Goal: Task Accomplishment & Management: Manage account settings

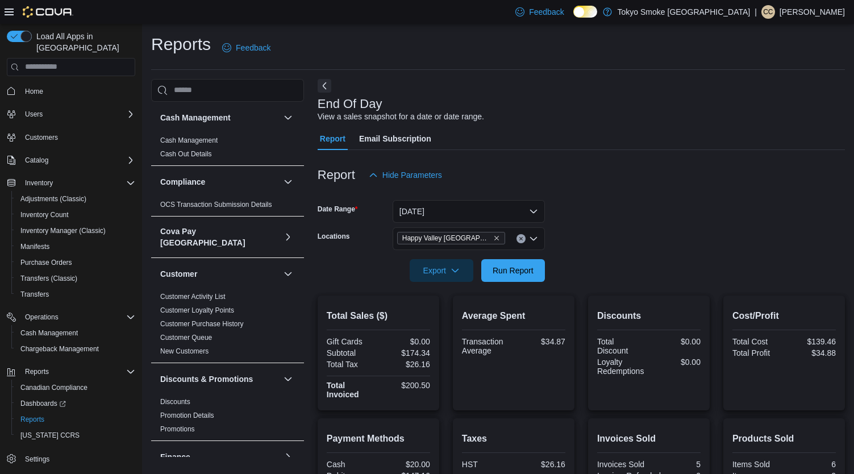
scroll to position [117, 0]
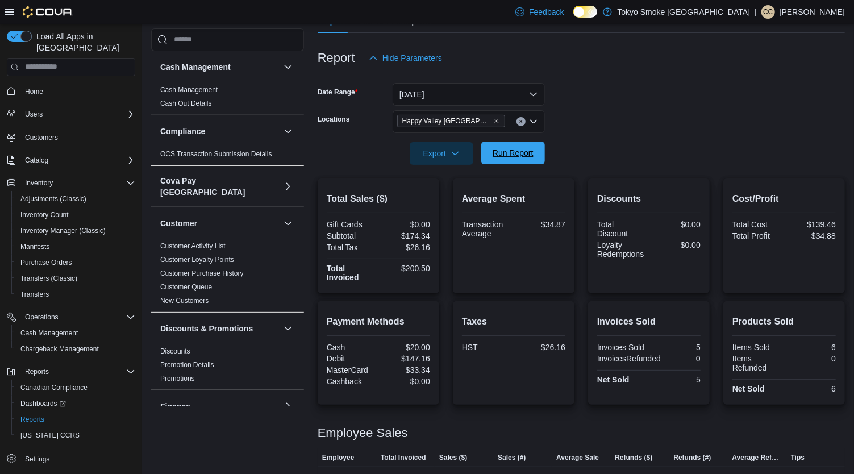
click at [501, 150] on span "Run Report" at bounding box center [513, 152] width 41 height 11
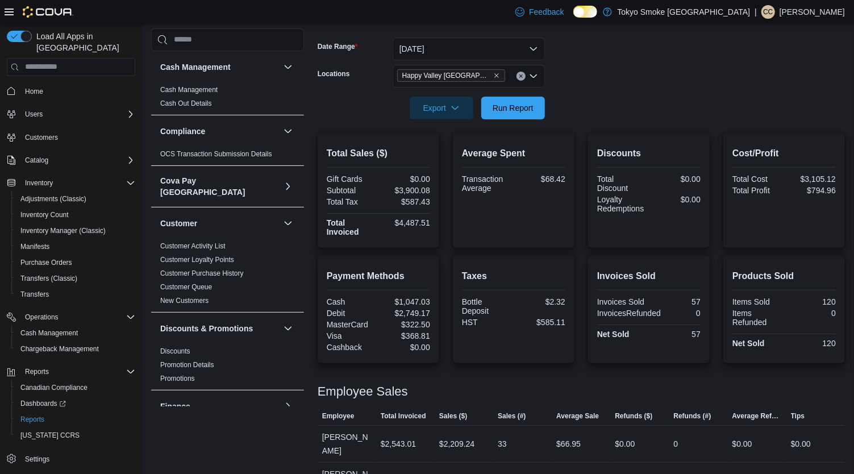
scroll to position [168, 0]
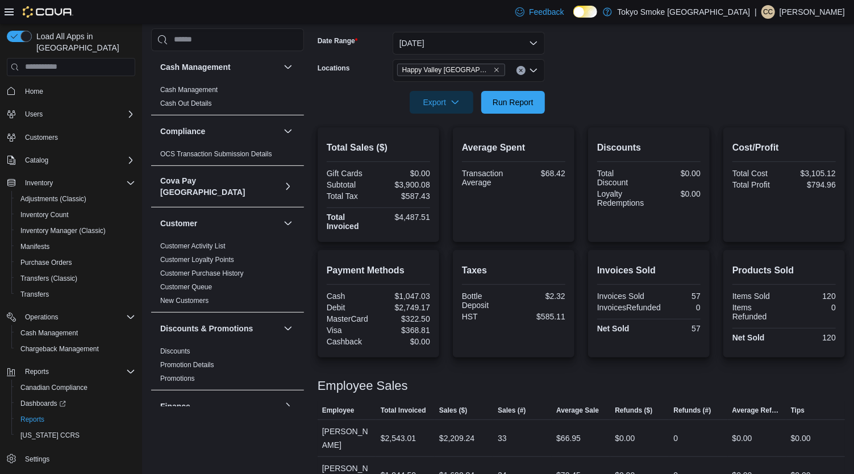
click at [518, 68] on button "Clear input" at bounding box center [521, 70] width 9 height 9
click at [623, 90] on form "Date Range [DATE] Locations All Locations Export Run Report" at bounding box center [581, 65] width 527 height 95
click at [532, 101] on span "Run Report" at bounding box center [513, 101] width 41 height 11
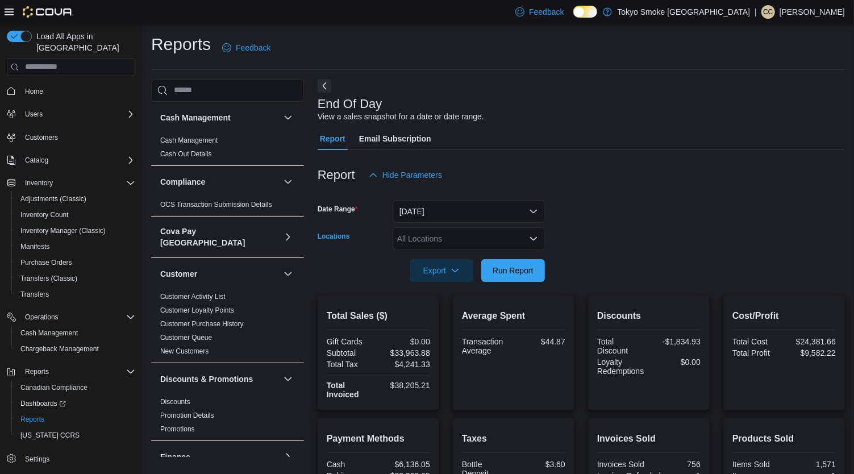
click at [510, 238] on div "All Locations" at bounding box center [469, 238] width 152 height 23
type input "*****"
click at [501, 257] on span "Happy Valley Goose Bay" at bounding box center [488, 257] width 131 height 11
click at [61, 326] on span "Cash Management" at bounding box center [48, 333] width 57 height 14
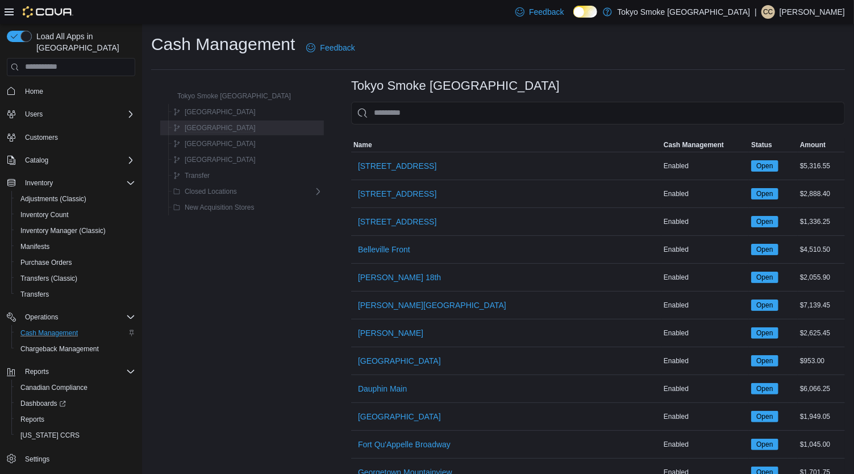
click at [228, 129] on button "Newfoundland" at bounding box center [214, 128] width 91 height 14
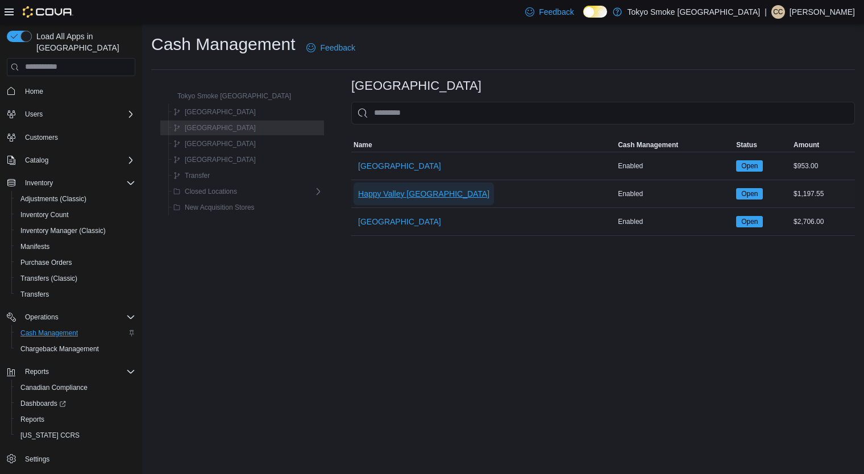
click at [404, 189] on span "Happy Valley Goose Bay" at bounding box center [423, 193] width 131 height 11
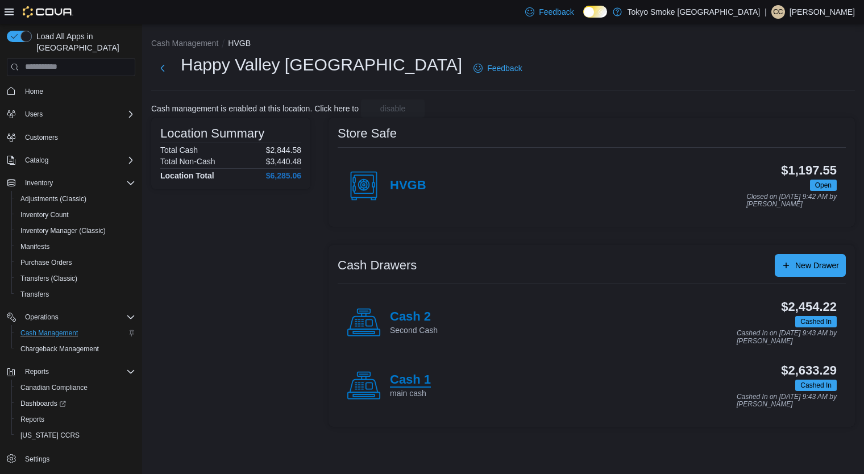
click at [413, 373] on h4 "Cash 1" at bounding box center [410, 380] width 41 height 15
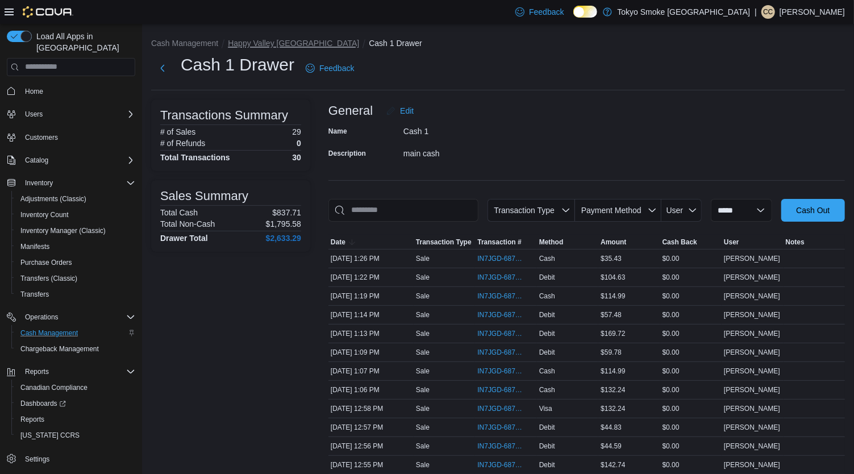
click at [302, 41] on button "Happy Valley Goose Bay" at bounding box center [293, 43] width 131 height 9
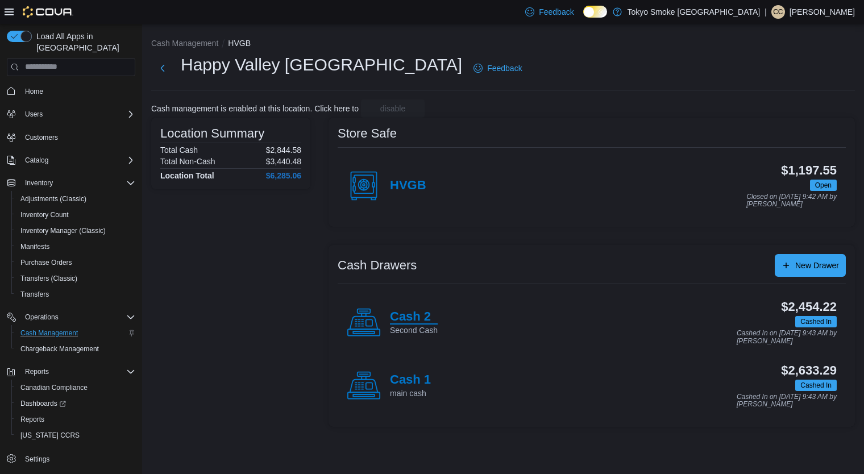
click at [422, 318] on h4 "Cash 2" at bounding box center [414, 317] width 48 height 15
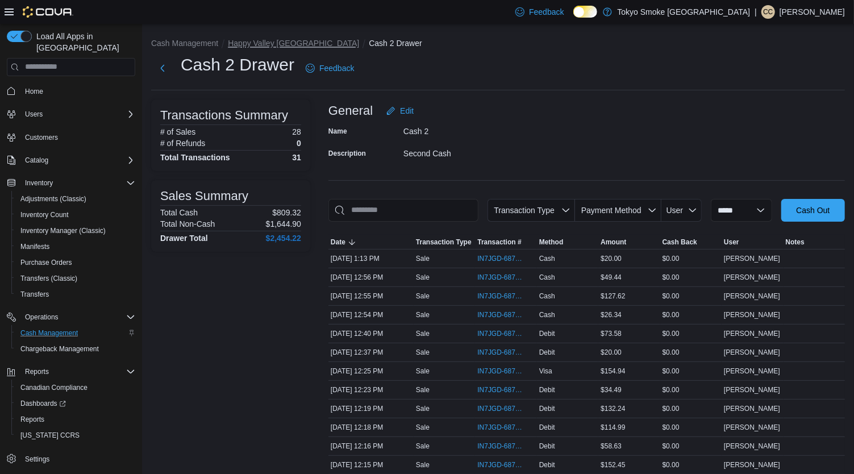
click at [249, 41] on button "Happy Valley Goose Bay" at bounding box center [293, 43] width 131 height 9
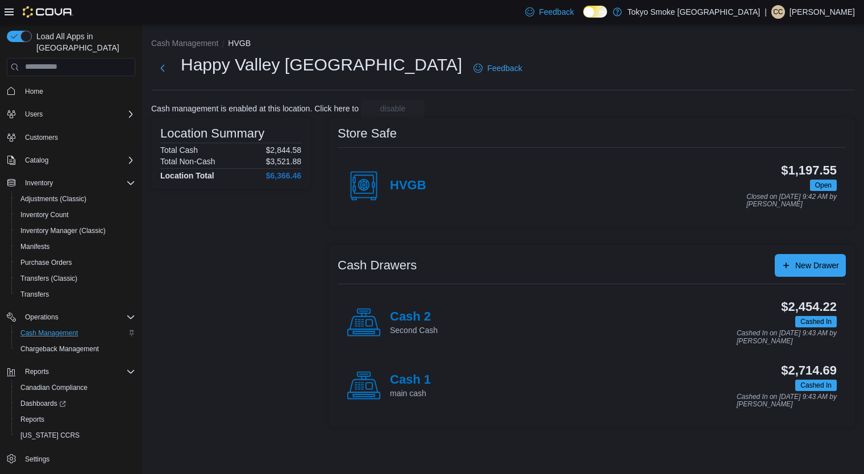
click at [396, 308] on div "Cash 2 Second Cash" at bounding box center [392, 323] width 91 height 34
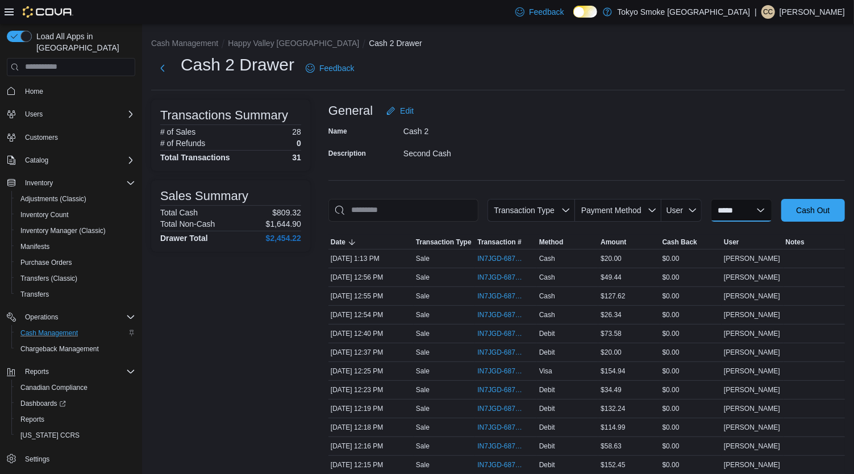
click at [758, 210] on select "**********" at bounding box center [741, 210] width 61 height 23
select select "*********"
click at [711, 199] on select "**********" at bounding box center [741, 210] width 61 height 23
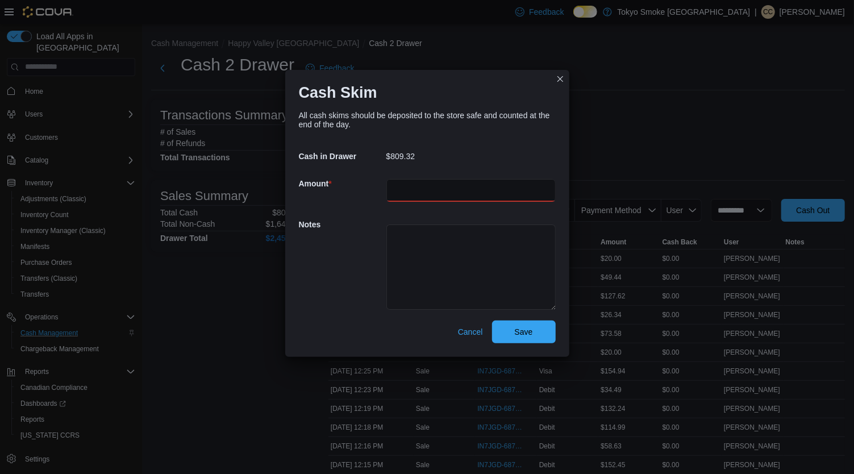
click at [532, 184] on input "number" at bounding box center [470, 190] width 169 height 23
type input "*"
type input "***"
click at [529, 338] on span "Save" at bounding box center [524, 331] width 50 height 23
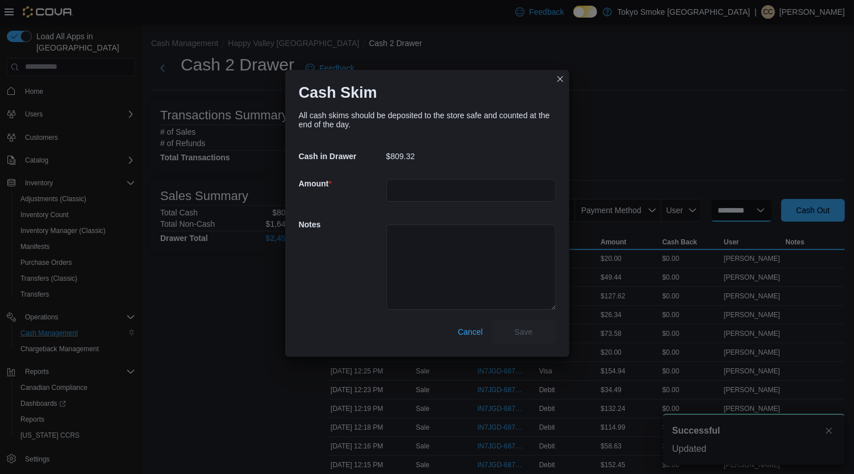
select select
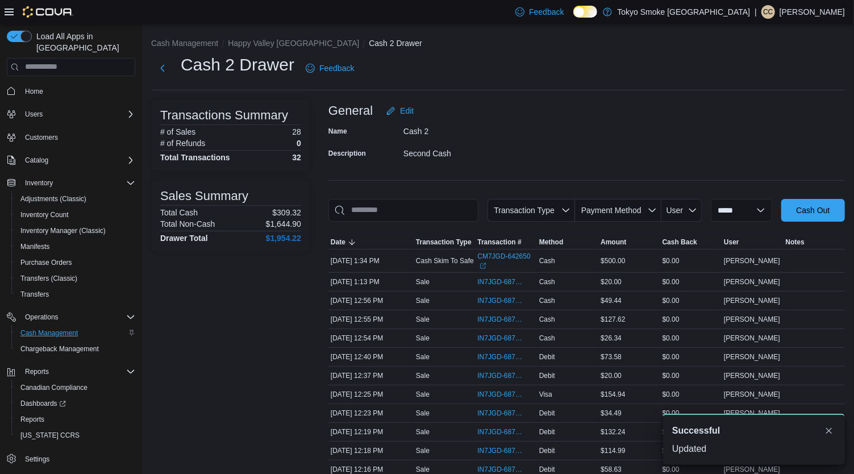
click at [795, 15] on p "Cody Cabot-Letto" at bounding box center [812, 12] width 65 height 14
click at [774, 116] on button "Sign Out" at bounding box center [788, 110] width 105 height 18
